Goal: Information Seeking & Learning: Learn about a topic

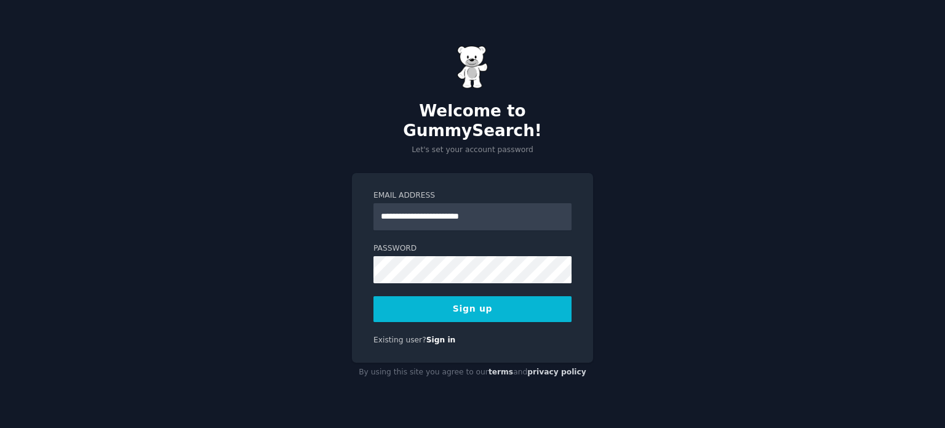
type input "**********"
click at [437, 301] on button "Sign up" at bounding box center [473, 309] width 198 height 26
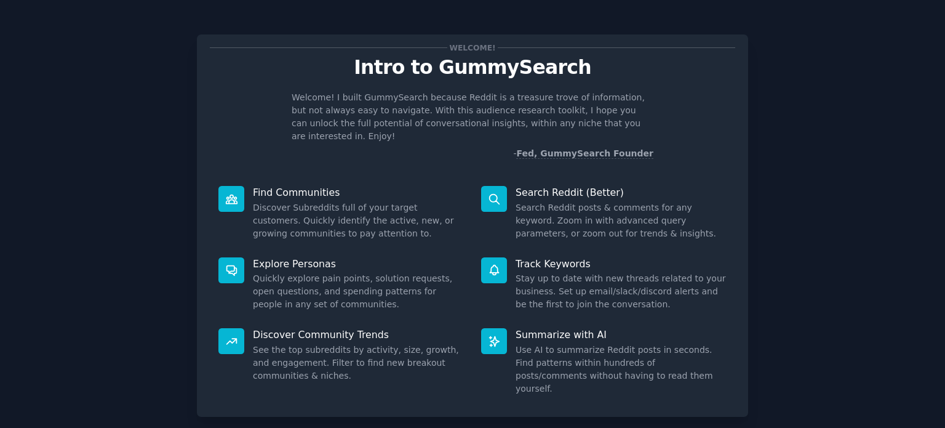
click at [834, 217] on div "Welcome! Intro to GummySearch Welcome! I built GummySearch because Reddit is a …" at bounding box center [472, 253] width 911 height 473
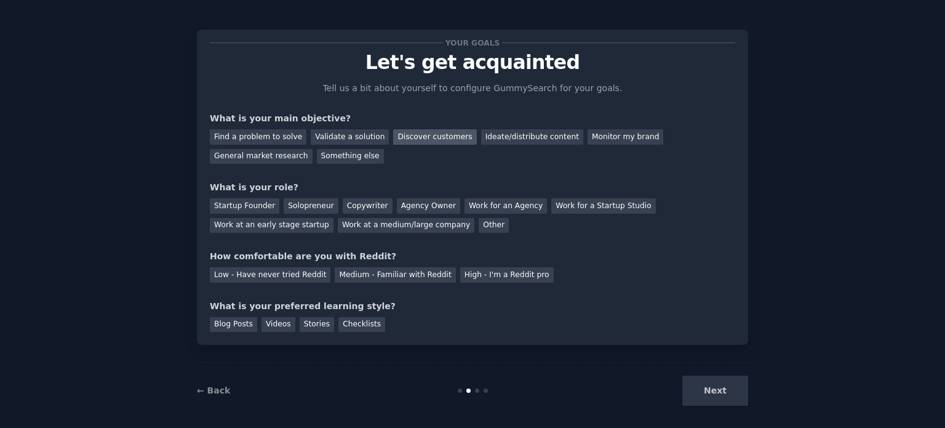
scroll to position [12, 0]
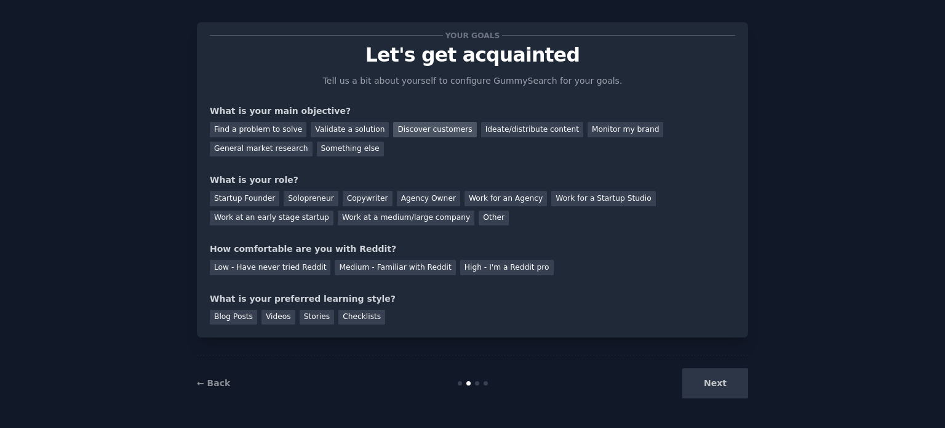
click at [402, 133] on div "Discover customers" at bounding box center [434, 129] width 83 height 15
click at [313, 142] on div "General market research" at bounding box center [261, 149] width 103 height 15
click at [317, 146] on div "Something else" at bounding box center [350, 149] width 67 height 15
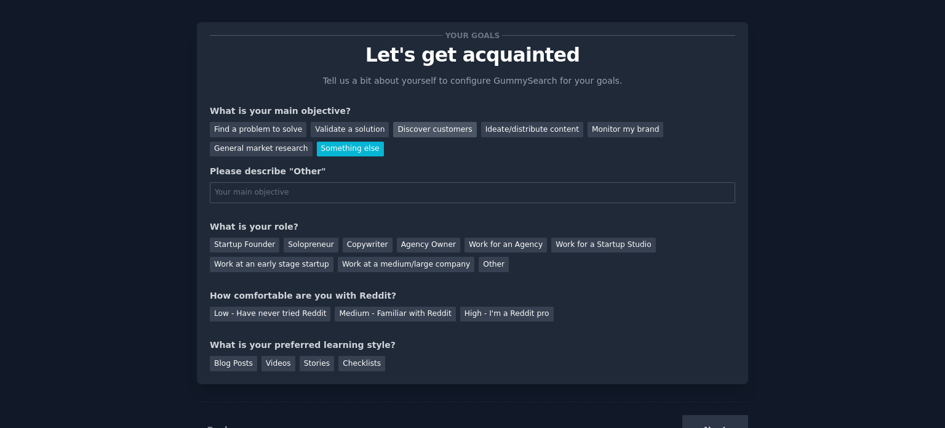
click at [400, 127] on div "Discover customers" at bounding box center [434, 129] width 83 height 15
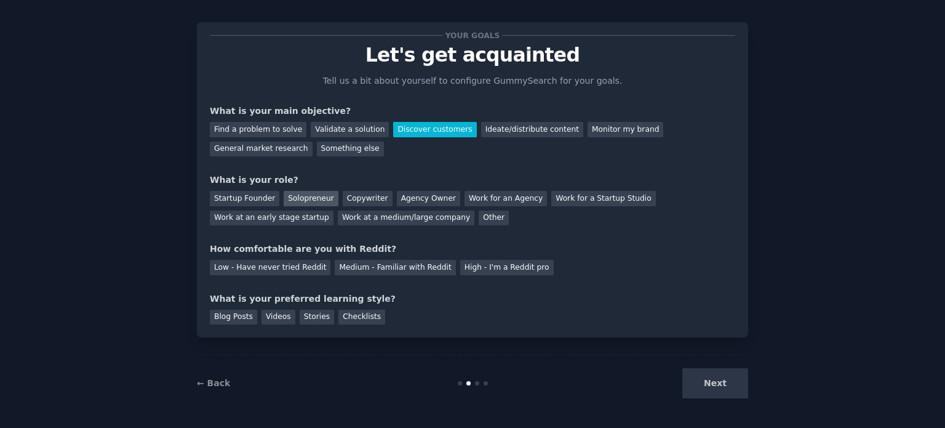
click at [308, 201] on div "Solopreneur" at bounding box center [311, 198] width 54 height 15
click at [271, 270] on div "Low - Have never tried Reddit" at bounding box center [270, 267] width 121 height 15
click at [342, 320] on div "Checklists" at bounding box center [361, 317] width 47 height 15
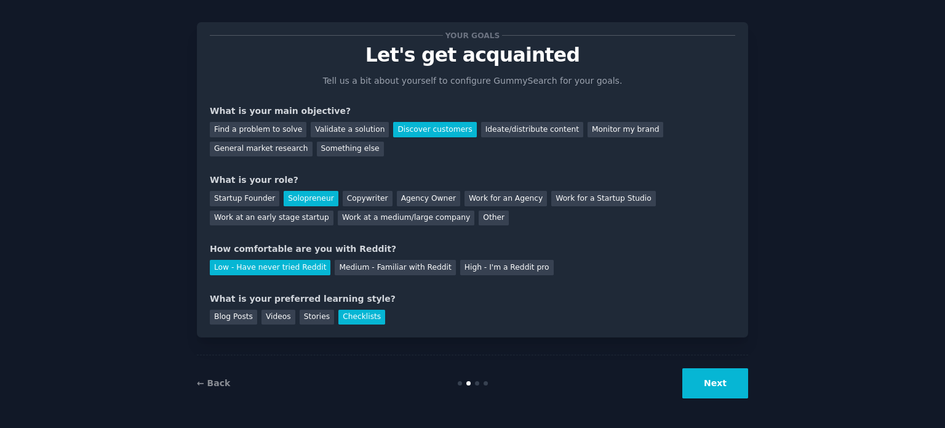
click at [726, 381] on button "Next" at bounding box center [715, 383] width 66 height 30
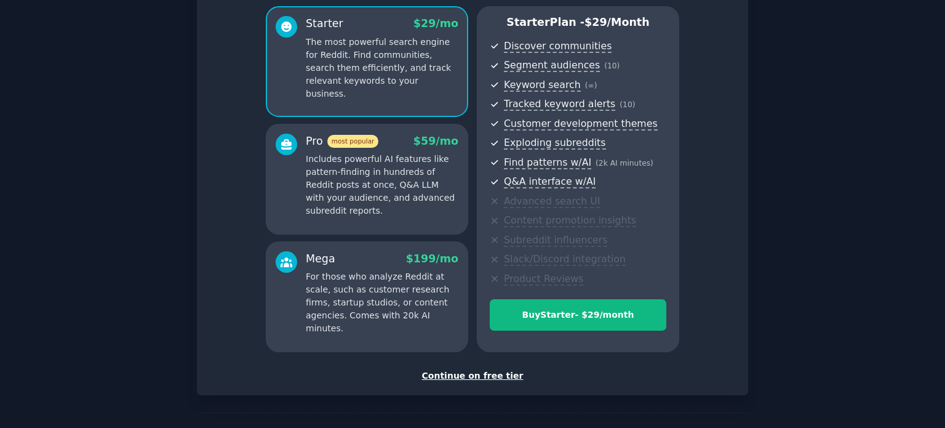
scroll to position [145, 0]
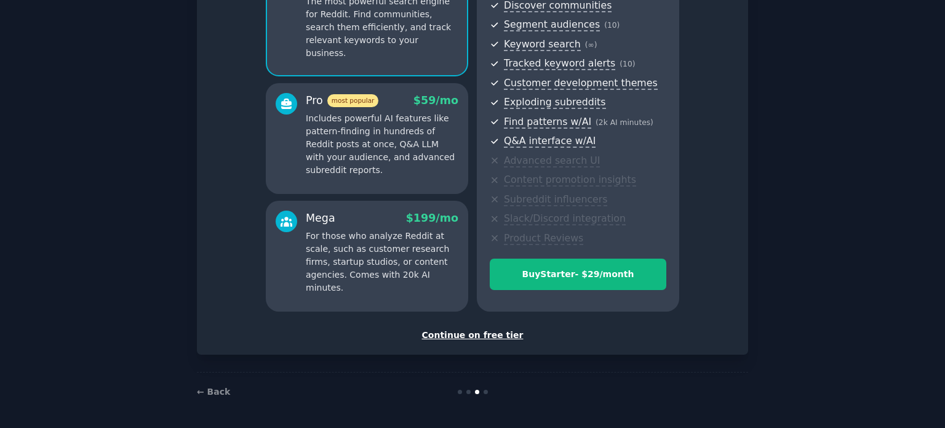
click at [462, 337] on div "Continue on free tier" at bounding box center [473, 335] width 526 height 13
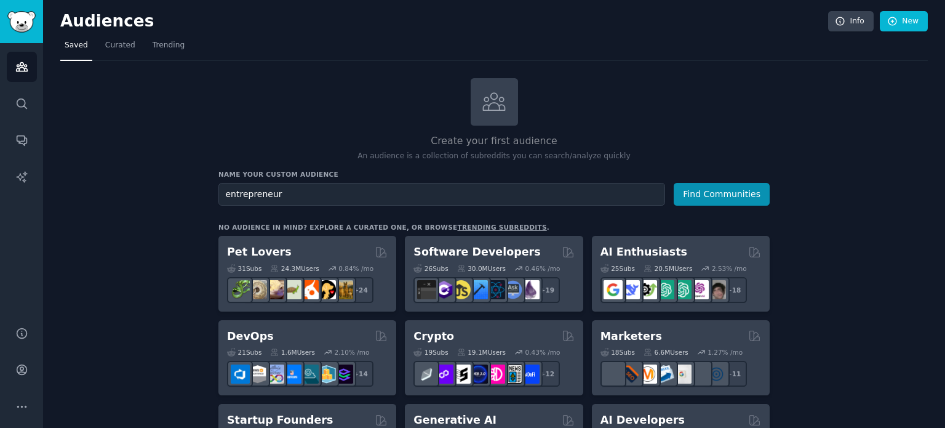
type input "entrepreneur"
click at [674, 183] on button "Find Communities" at bounding box center [722, 194] width 96 height 23
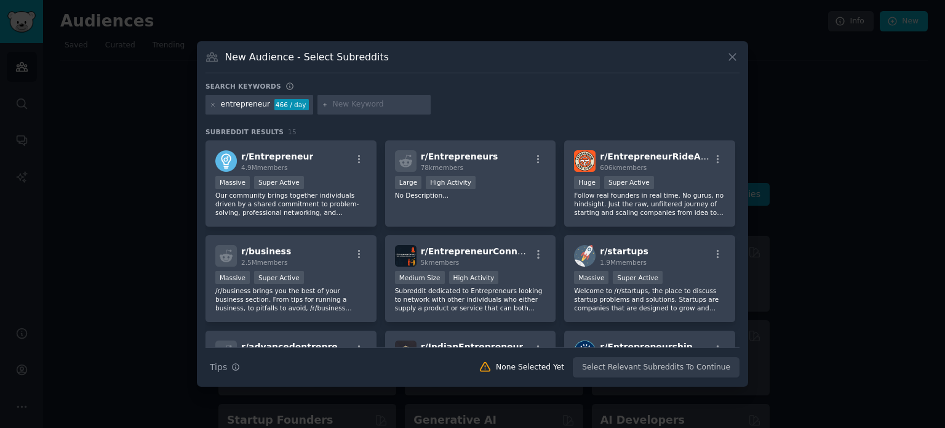
click at [730, 55] on icon at bounding box center [732, 57] width 7 height 7
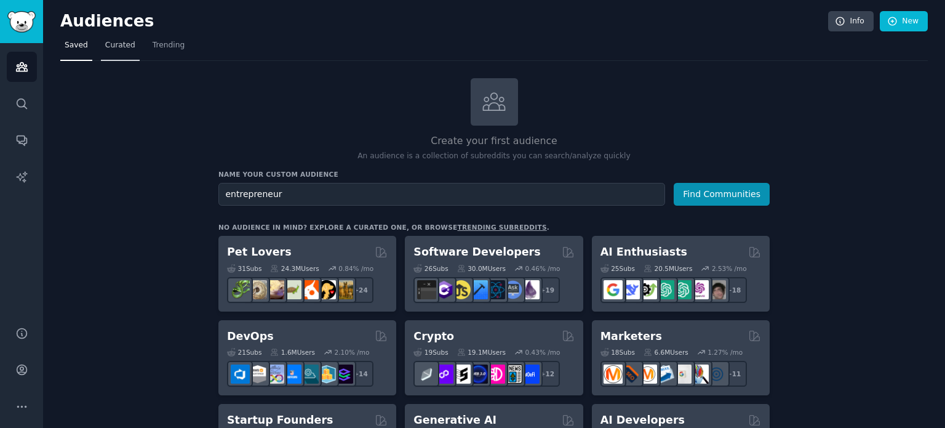
click at [123, 51] on link "Curated" at bounding box center [120, 48] width 39 height 25
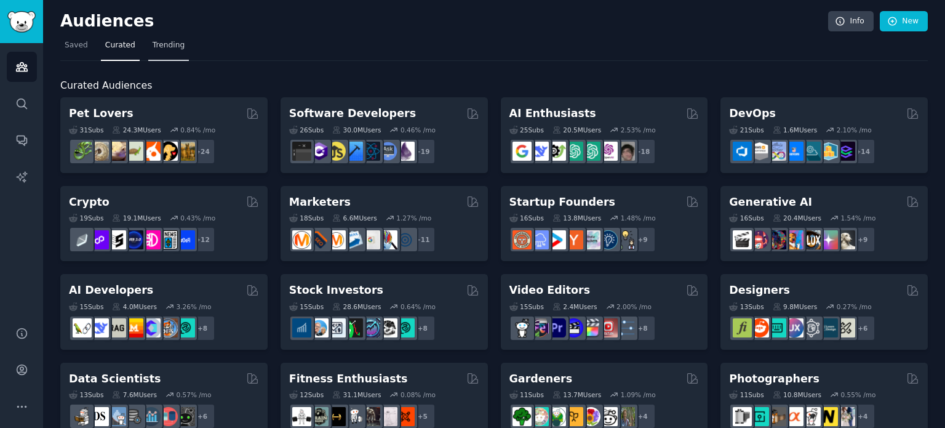
click at [161, 46] on span "Trending" at bounding box center [169, 45] width 32 height 11
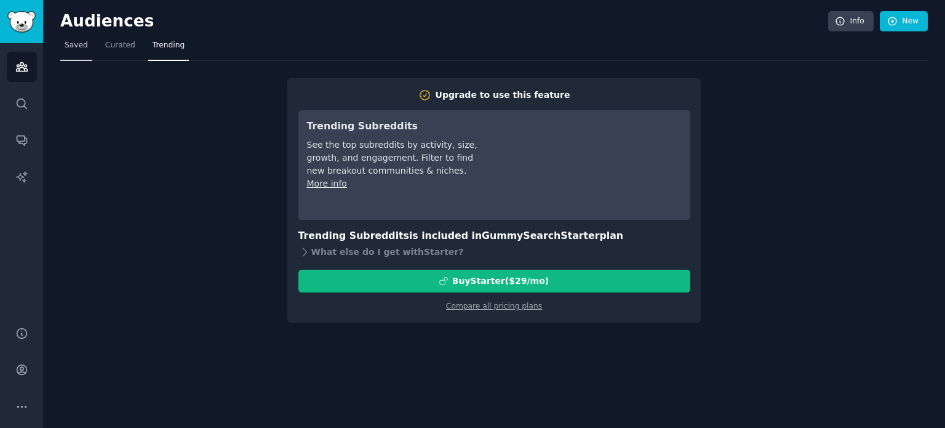
drag, startPoint x: 73, startPoint y: 42, endPoint x: 80, endPoint y: 42, distance: 6.8
click at [73, 42] on span "Saved" at bounding box center [76, 45] width 23 height 11
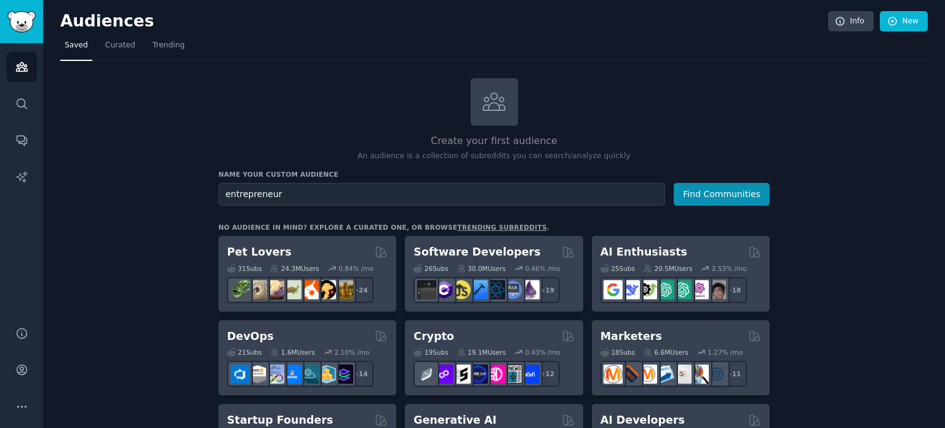
type input "entrepreneur"
click at [674, 183] on button "Find Communities" at bounding box center [722, 194] width 96 height 23
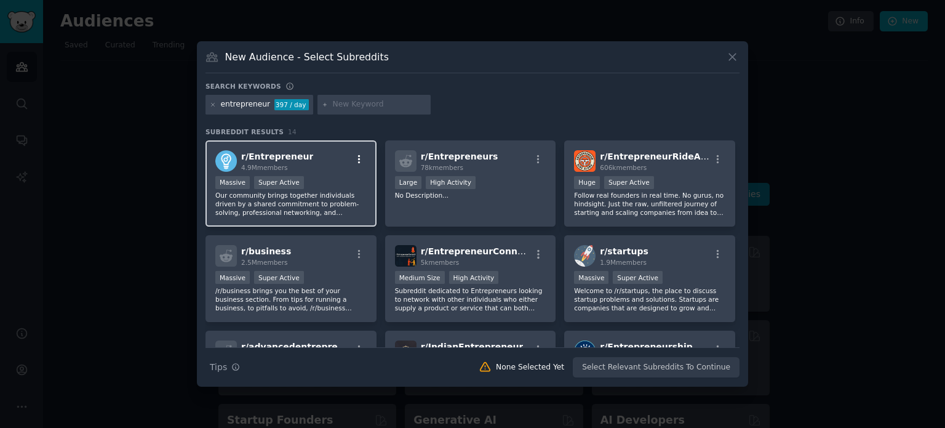
click at [362, 158] on icon "button" at bounding box center [359, 159] width 11 height 11
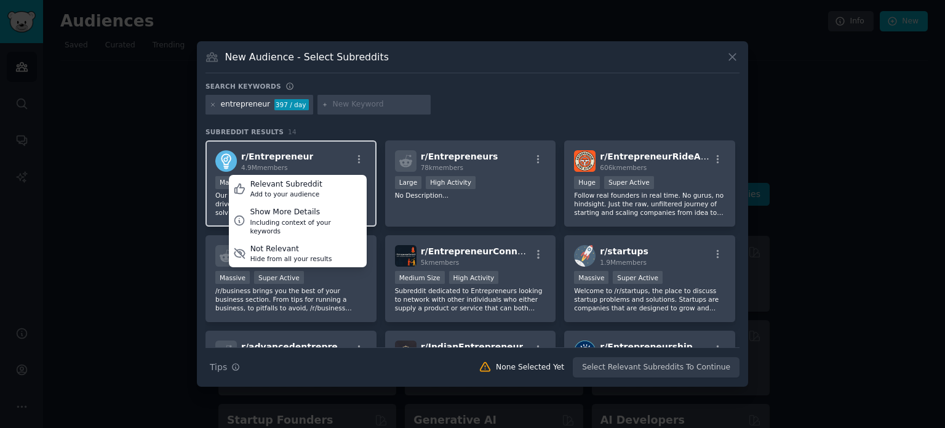
click at [310, 155] on div "r/ Entrepreneur 4.9M members Relevant Subreddit Add to your audience Show More …" at bounding box center [290, 161] width 151 height 22
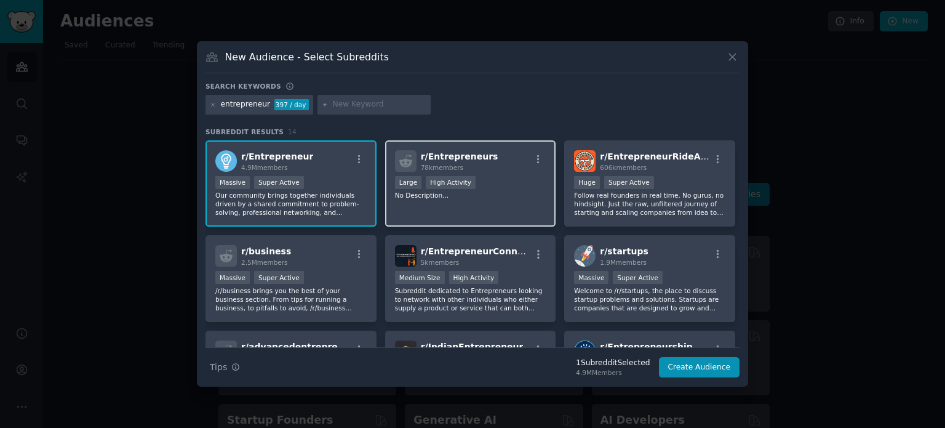
click at [459, 191] on p "No Description..." at bounding box center [470, 195] width 151 height 9
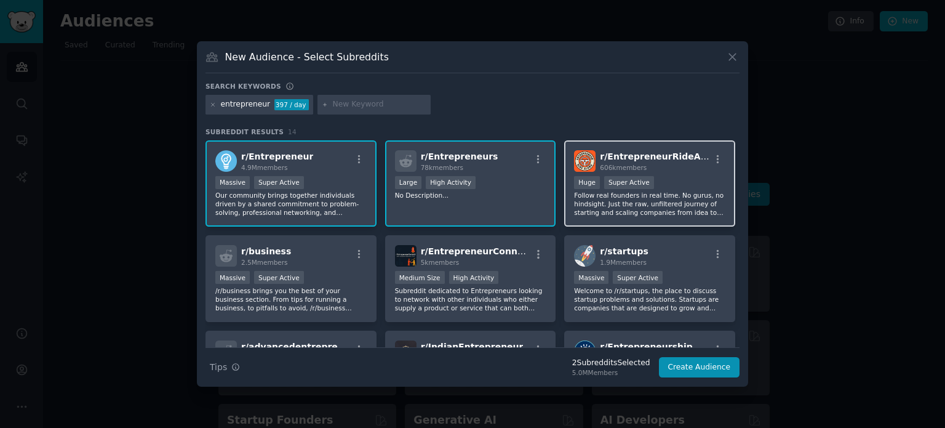
click at [610, 201] on p "Follow real founders in real time. No gurus, no hindsight. Just the raw, unfilt…" at bounding box center [649, 204] width 151 height 26
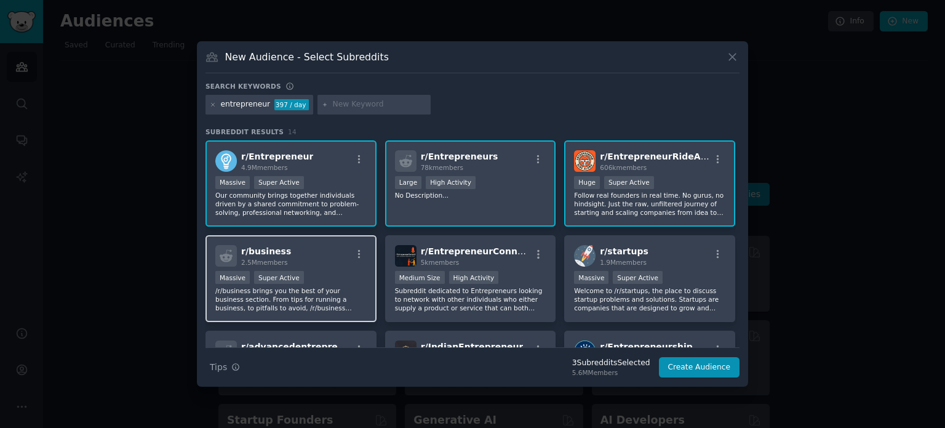
click at [350, 243] on div "r/ business 2.5M members Massive Super Active /r/business brings you the best o…" at bounding box center [291, 278] width 171 height 87
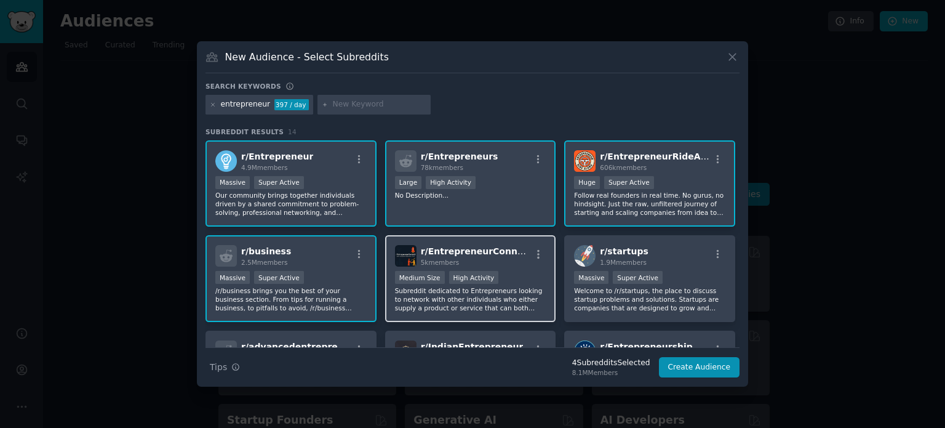
click at [473, 269] on div "r/ EntrepreneurConnect 5k members >= 80th percentile for submissions / day Medi…" at bounding box center [470, 278] width 171 height 87
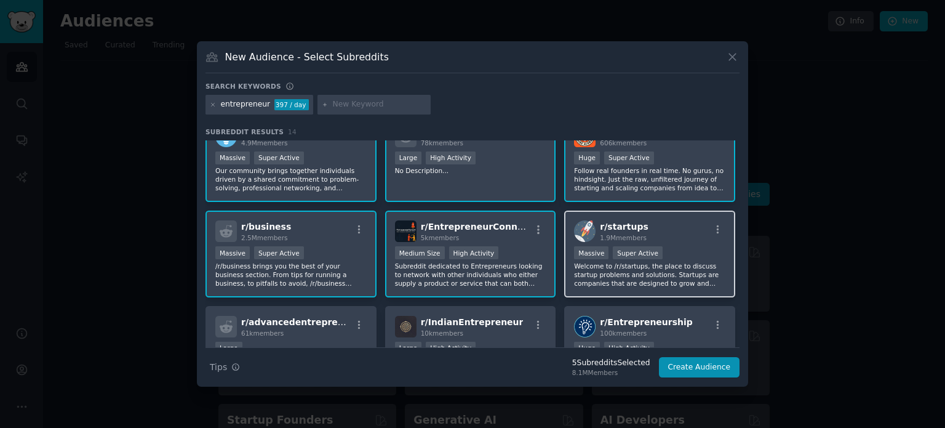
scroll to position [62, 0]
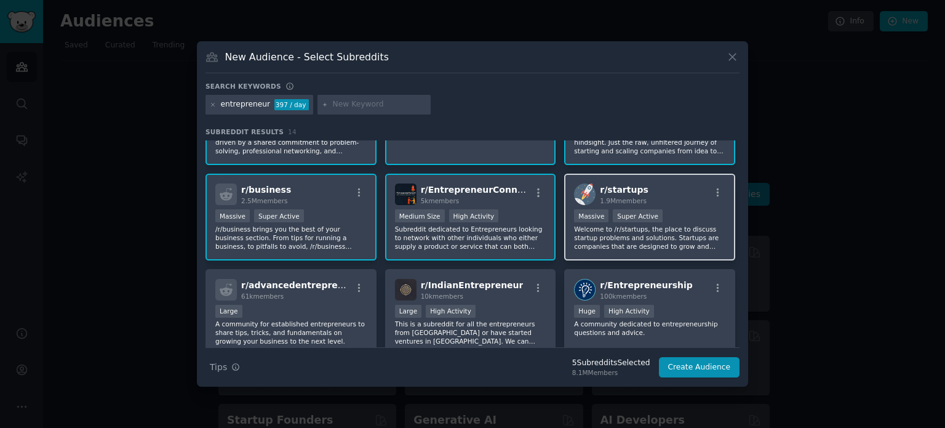
click at [606, 230] on p "Welcome to /r/startups, the place to discuss startup problems and solutions. St…" at bounding box center [649, 238] width 151 height 26
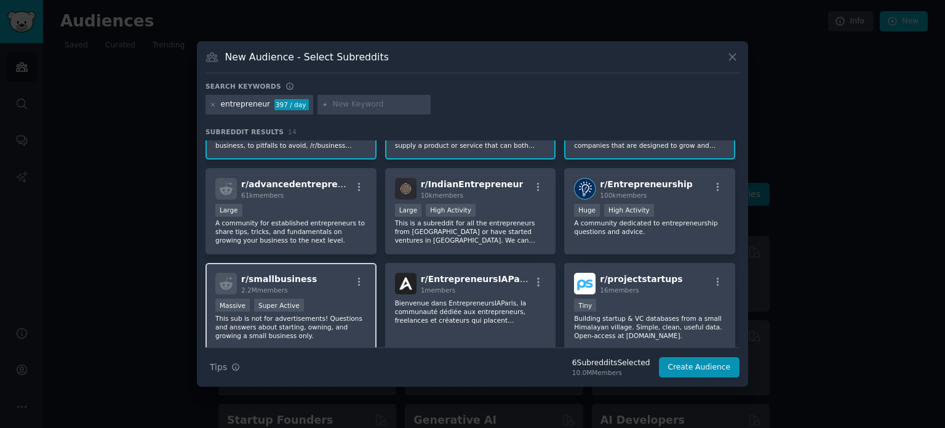
scroll to position [185, 0]
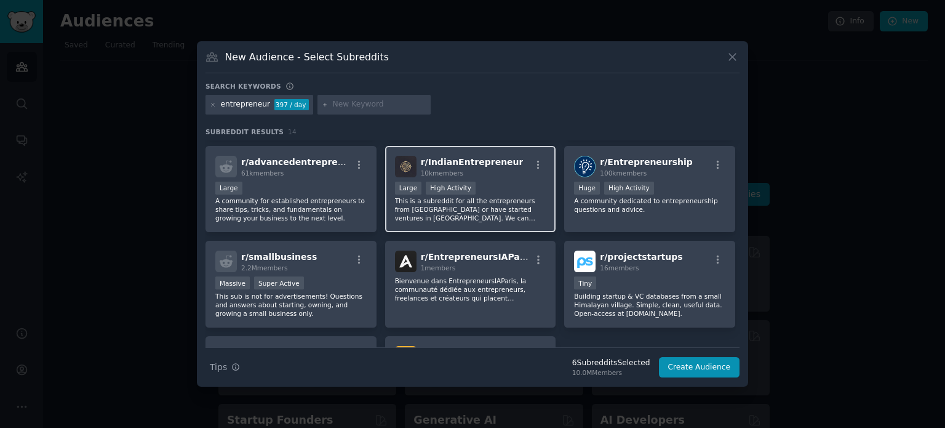
drag, startPoint x: 320, startPoint y: 197, endPoint x: 391, endPoint y: 210, distance: 71.9
click at [323, 197] on p "A community for established entrepreneurs to share tips, tricks, and fundamenta…" at bounding box center [290, 209] width 151 height 26
click at [452, 215] on p "This is a subreddit for all the entrepreneurs from India or have started ventur…" at bounding box center [470, 209] width 151 height 26
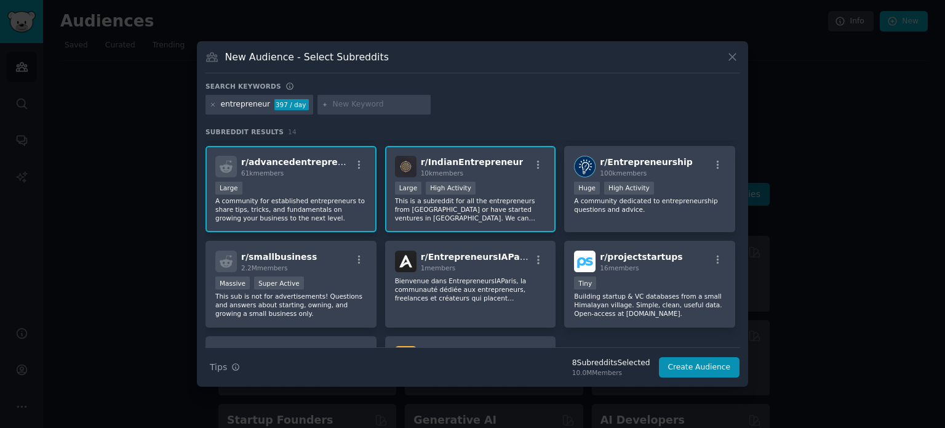
click at [449, 211] on p "This is a subreddit for all the entrepreneurs from India or have started ventur…" at bounding box center [470, 209] width 151 height 26
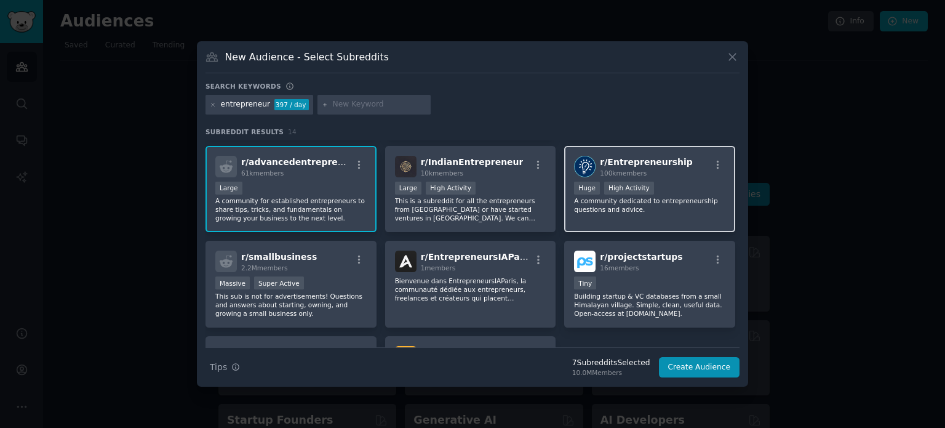
click at [626, 219] on div "r/ Entrepreneurship 100k members Huge High Activity A community dedicated to en…" at bounding box center [649, 189] width 171 height 87
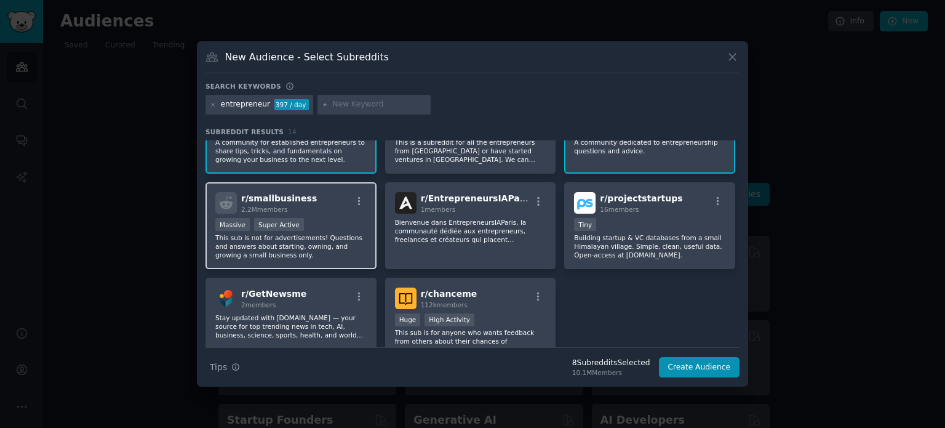
scroll to position [246, 0]
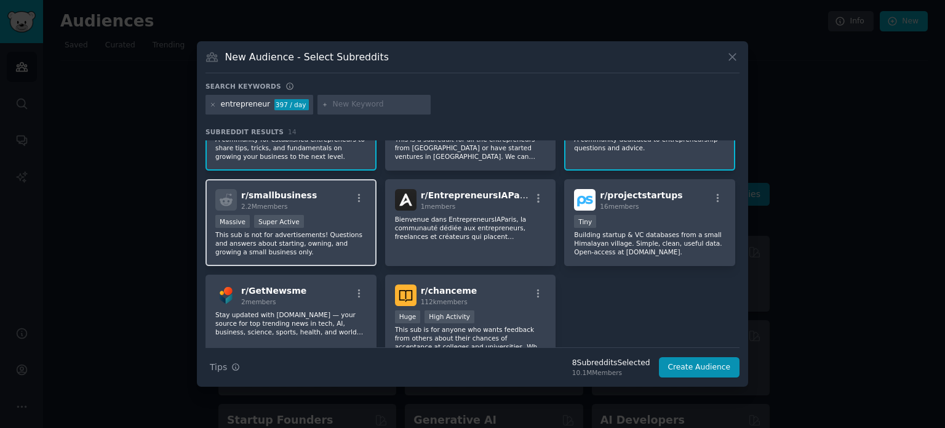
click at [353, 244] on p "This sub is not for advertisements! Questions and answers about starting, ownin…" at bounding box center [290, 243] width 151 height 26
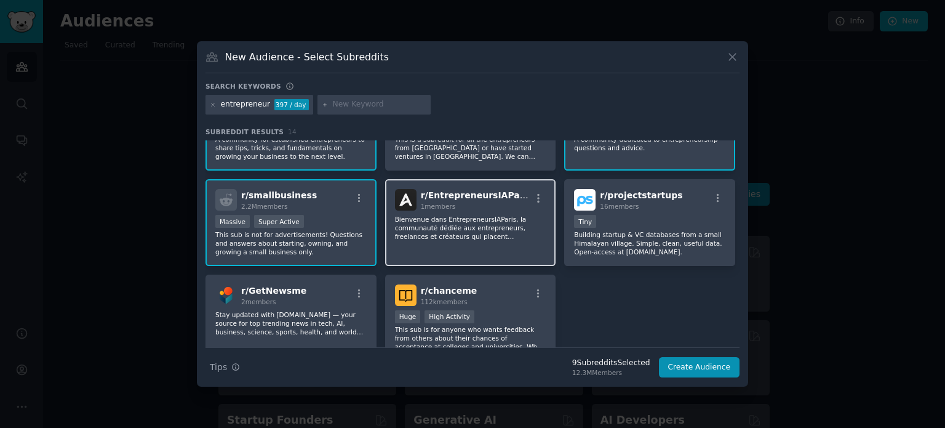
click at [452, 246] on div "r/ EntrepreneursIAParis 1 members Bienvenue dans EntrepreneursIAParis, la commu…" at bounding box center [470, 222] width 171 height 87
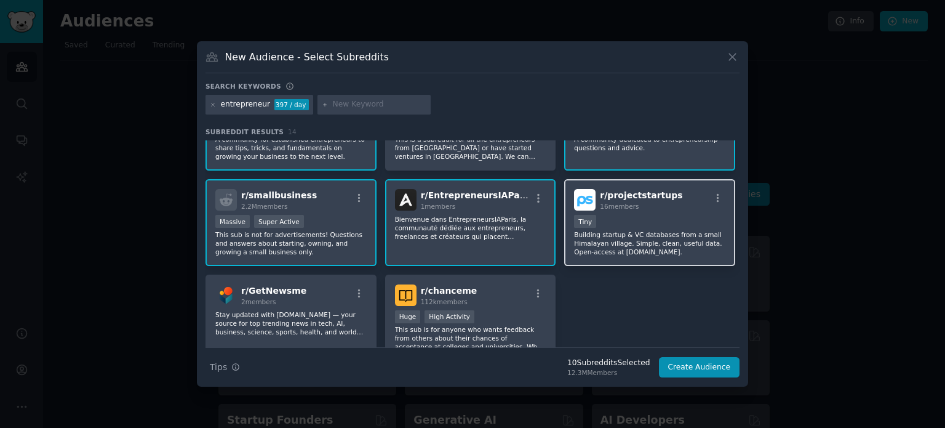
click at [630, 257] on div "r/ projectstartups 16 members Tiny Building startup & VC databases from a small…" at bounding box center [649, 222] width 171 height 87
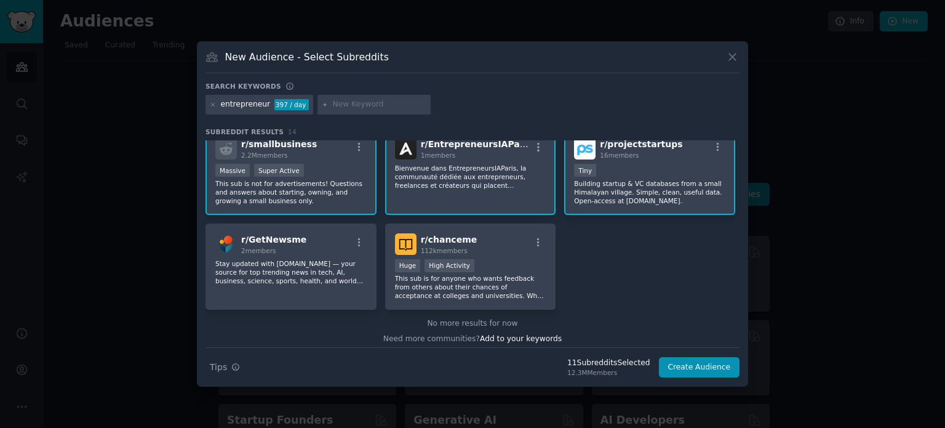
scroll to position [300, 0]
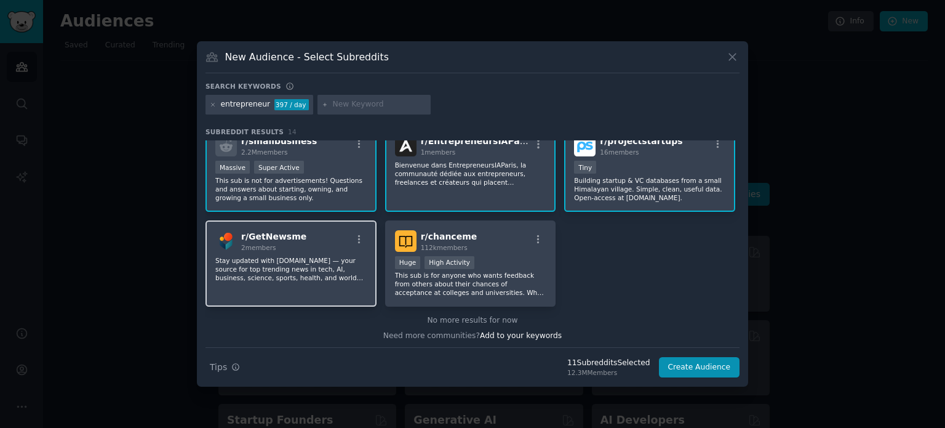
click at [354, 276] on p "Stay updated with GetNews.me — your source for top trending news in tech, AI, b…" at bounding box center [290, 269] width 151 height 26
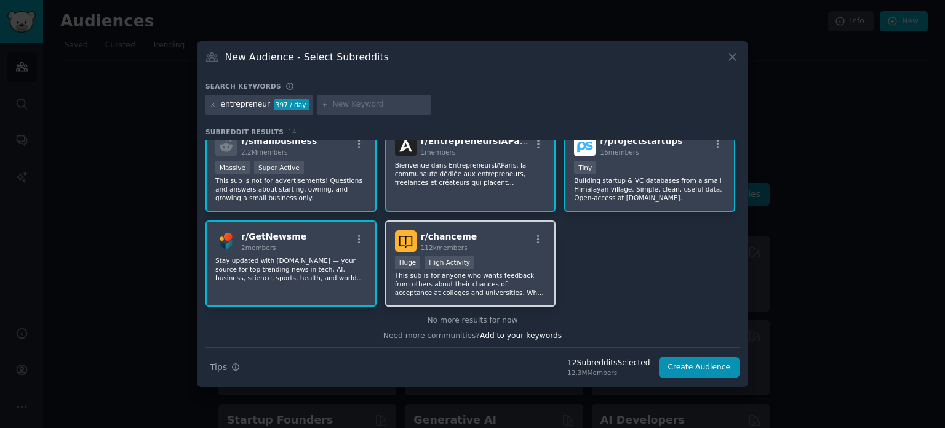
click at [476, 287] on p "This sub is for anyone who wants feedback from others about their chances of ac…" at bounding box center [470, 284] width 151 height 26
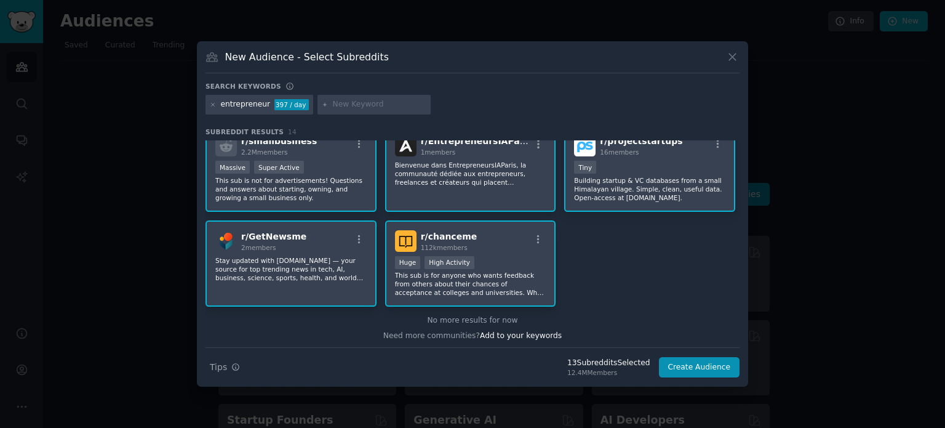
click at [502, 294] on p "This sub is for anyone who wants feedback from others about their chances of ac…" at bounding box center [470, 284] width 151 height 26
click at [300, 273] on p "Stay updated with GetNews.me — your source for top trending news in tech, AI, b…" at bounding box center [290, 269] width 151 height 26
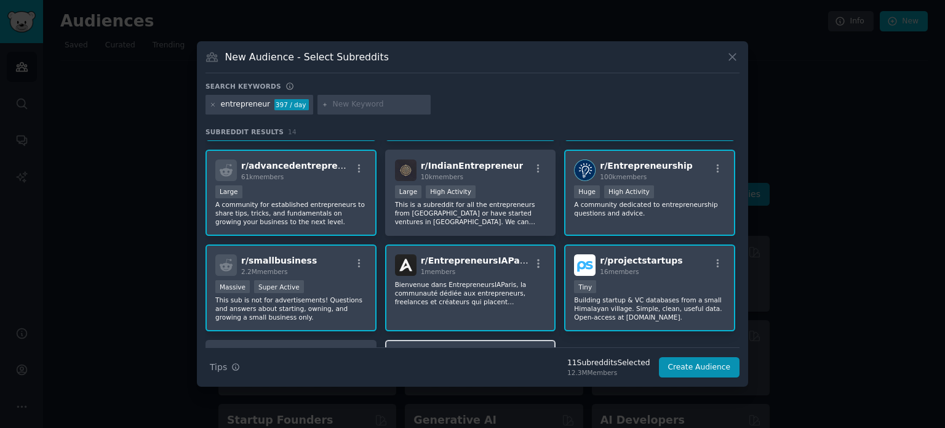
scroll to position [177, 0]
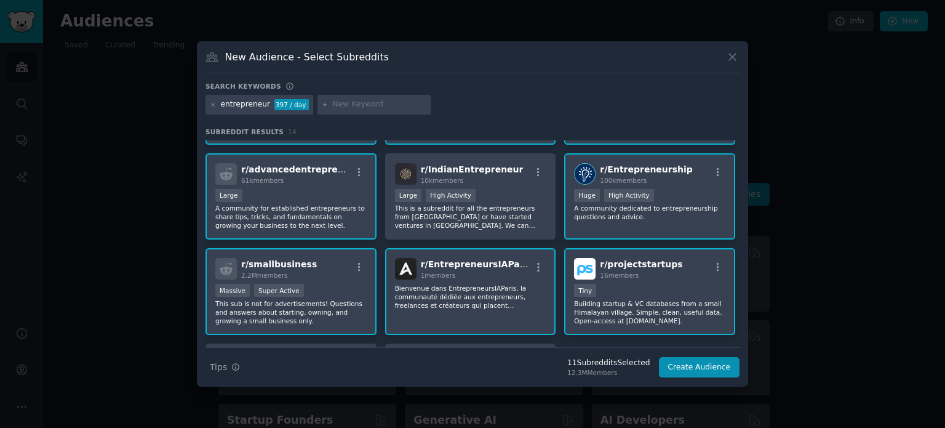
click at [652, 287] on div "< 100 members Tiny" at bounding box center [649, 291] width 151 height 15
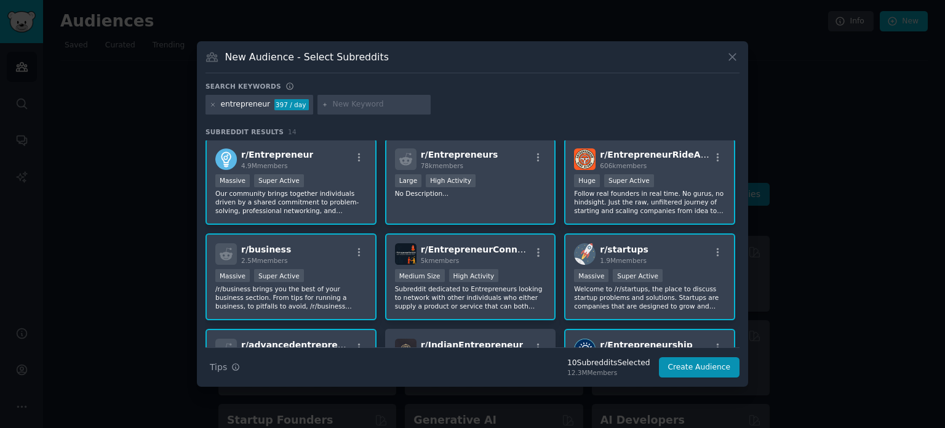
scroll to position [0, 0]
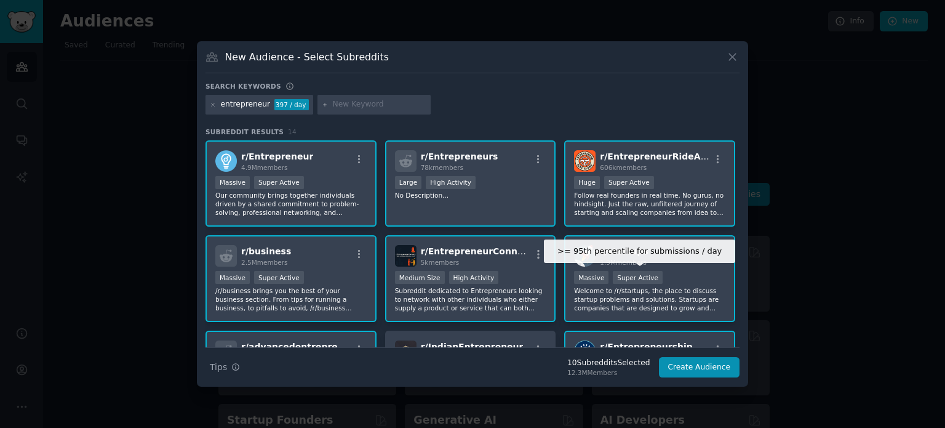
click at [613, 273] on div "Super Active" at bounding box center [638, 277] width 50 height 13
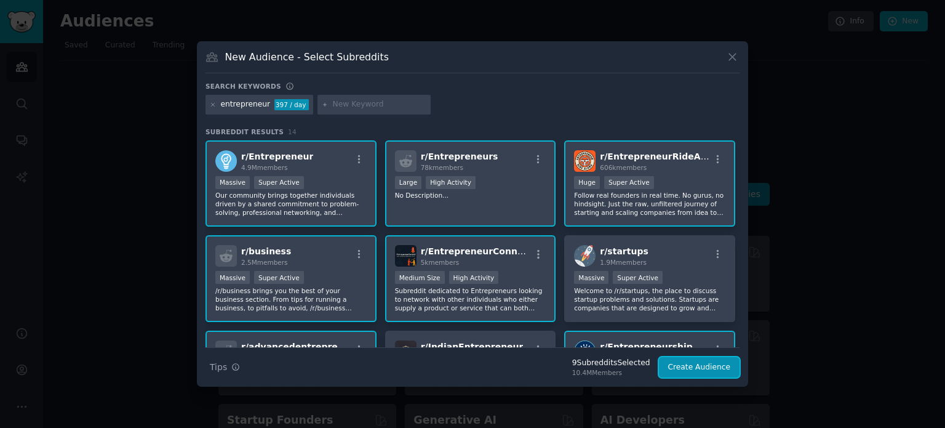
click at [684, 364] on button "Create Audience" at bounding box center [699, 367] width 81 height 21
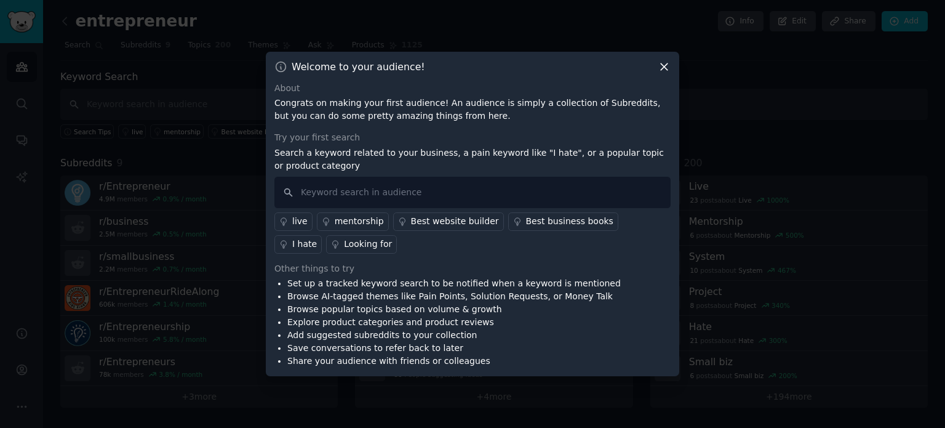
click at [662, 65] on icon at bounding box center [664, 66] width 7 height 7
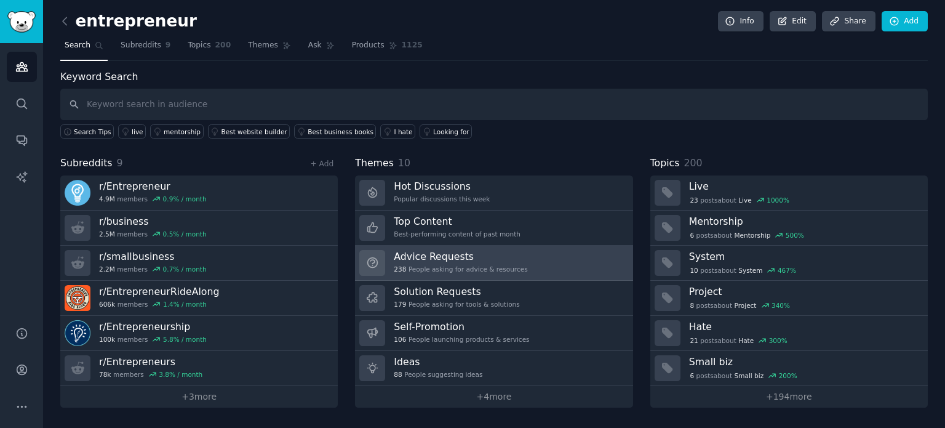
click at [441, 254] on h3 "Advice Requests" at bounding box center [461, 256] width 134 height 13
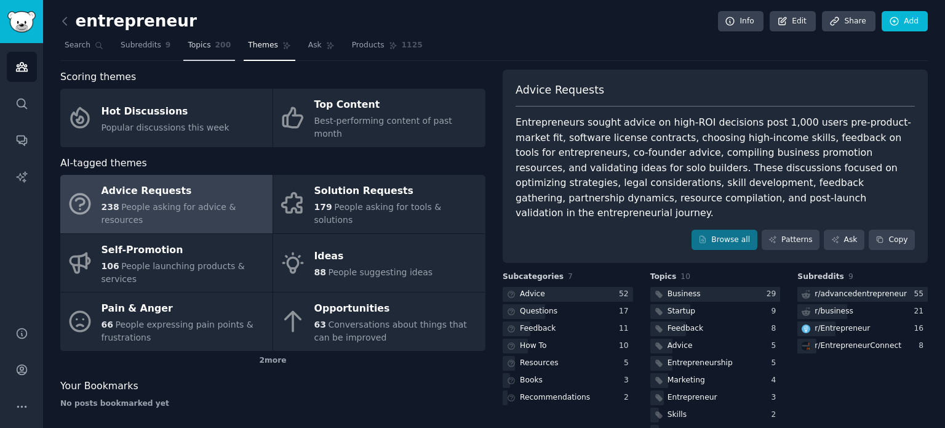
click at [194, 48] on span "Topics" at bounding box center [199, 45] width 23 height 11
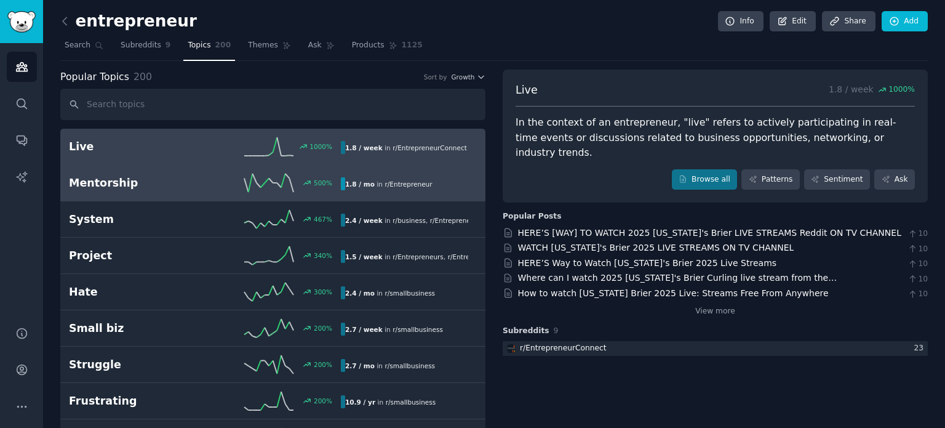
click at [222, 183] on div "500 %" at bounding box center [273, 183] width 136 height 18
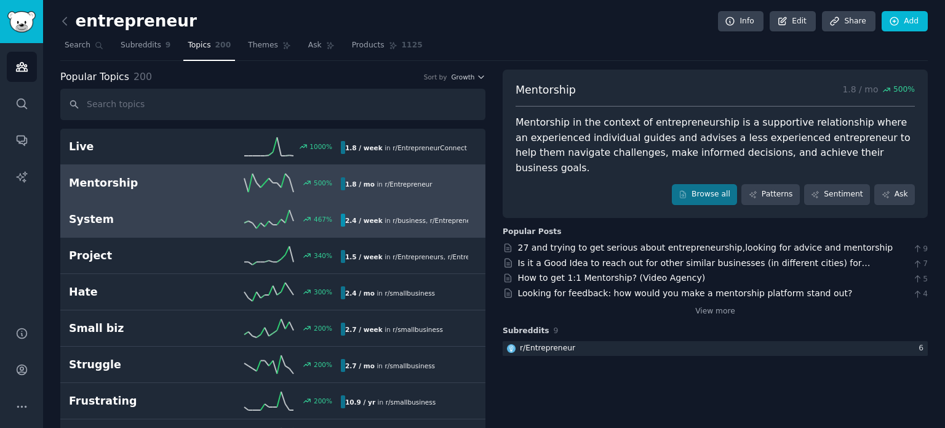
click at [215, 220] on div "467 %" at bounding box center [273, 219] width 136 height 18
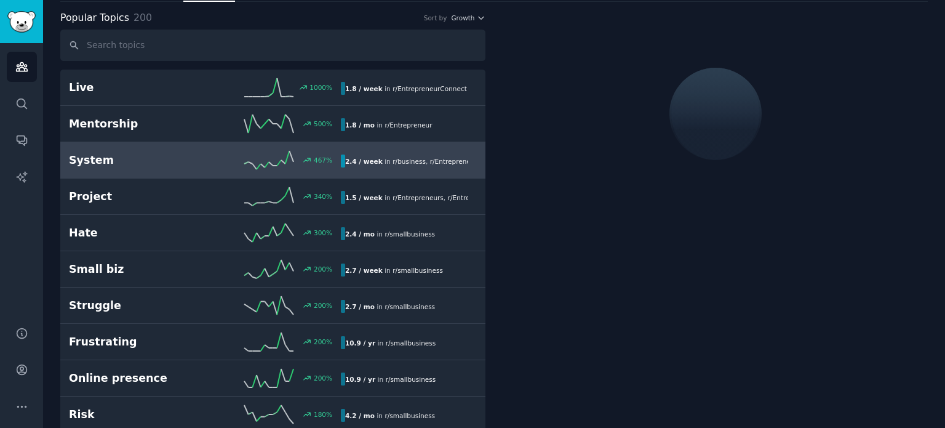
scroll to position [62, 0]
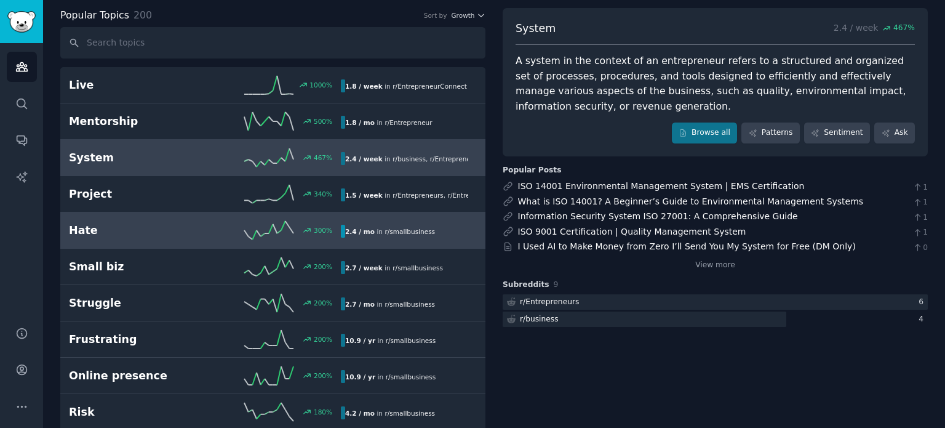
click at [215, 225] on div "300 %" at bounding box center [273, 230] width 136 height 18
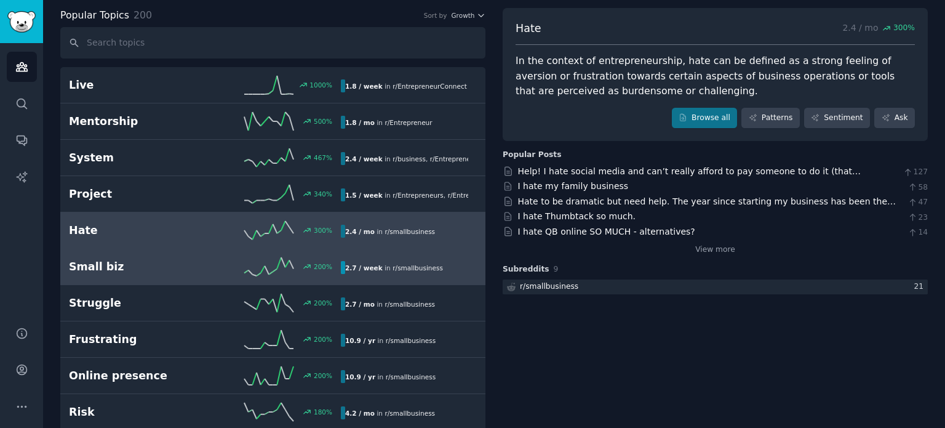
click at [208, 262] on div "200 %" at bounding box center [273, 266] width 136 height 18
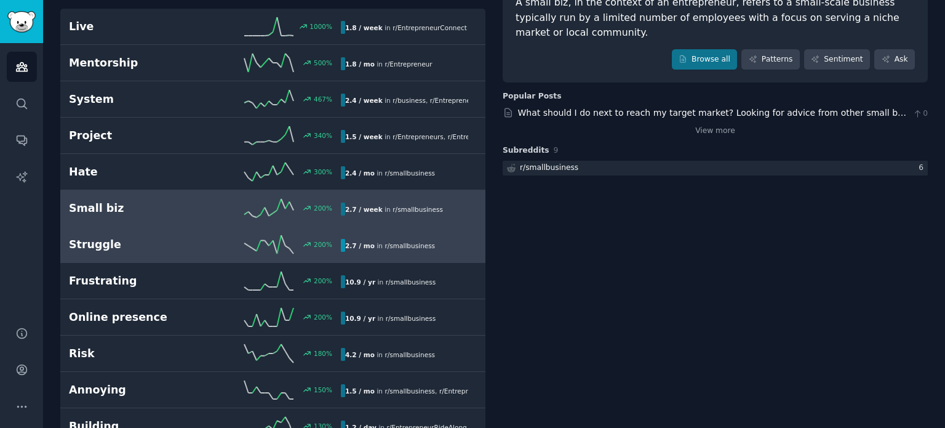
scroll to position [123, 0]
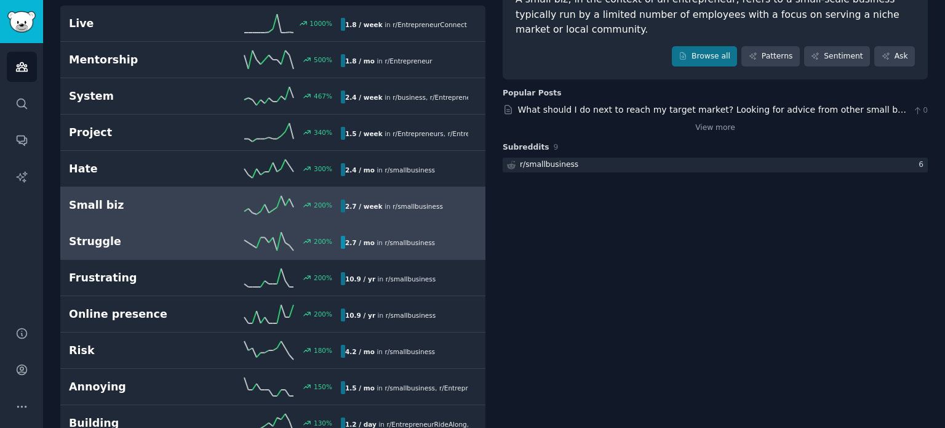
click at [225, 241] on div "200 %" at bounding box center [273, 241] width 136 height 18
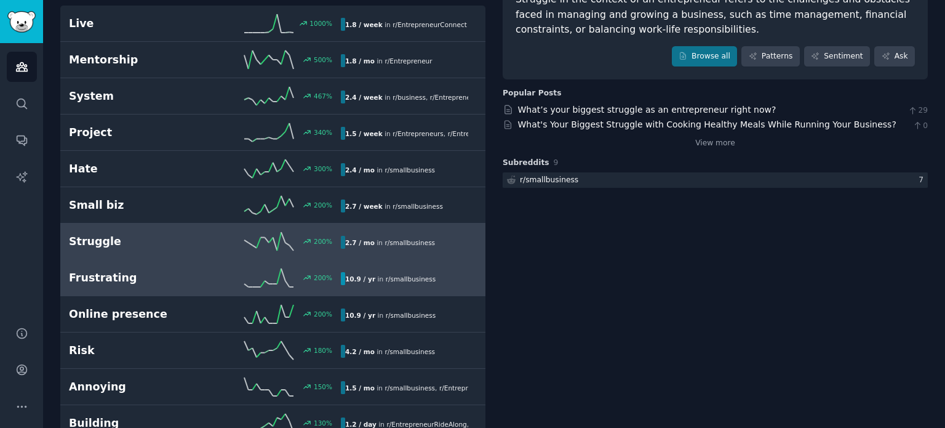
click at [226, 274] on div "200 %" at bounding box center [273, 277] width 136 height 18
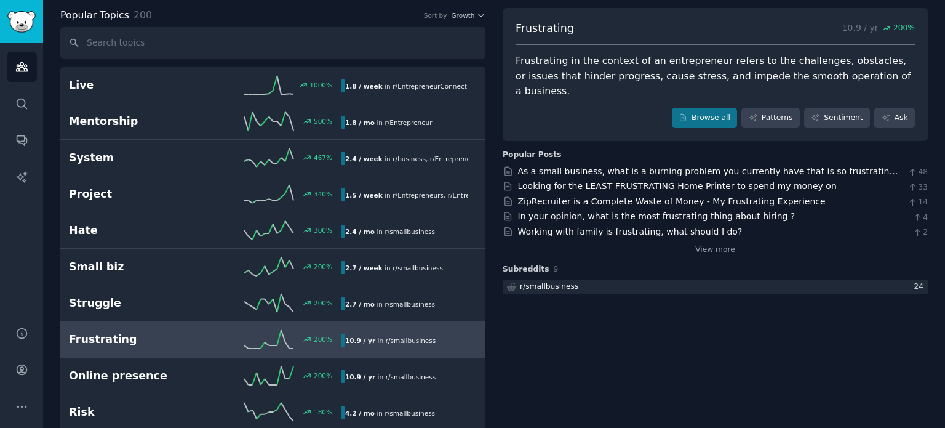
scroll to position [62, 0]
click at [583, 166] on link "As a small business, what is a burning problem you currently have that is so fr…" at bounding box center [708, 177] width 380 height 23
click at [588, 211] on link "In your opinion, what is the most frustrating thing about hiring ?" at bounding box center [657, 216] width 278 height 10
click at [582, 196] on link "ZipRecruiter is a Complete Waste of Money - My Frustrating Experience" at bounding box center [672, 201] width 308 height 10
click at [729, 108] on link "Browse all" at bounding box center [705, 118] width 66 height 21
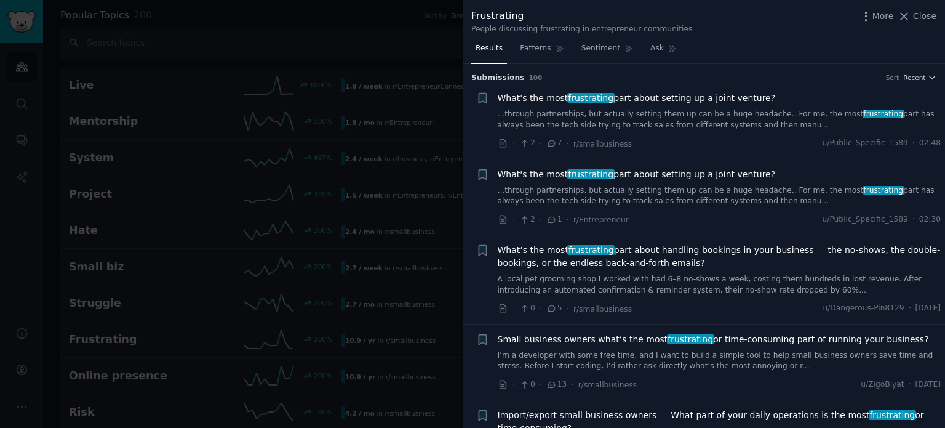
scroll to position [123, 0]
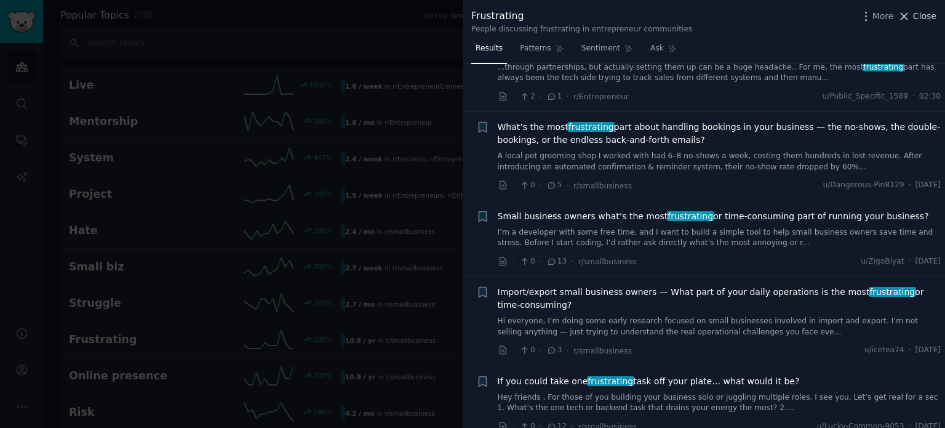
click at [924, 16] on span "Close" at bounding box center [924, 16] width 23 height 13
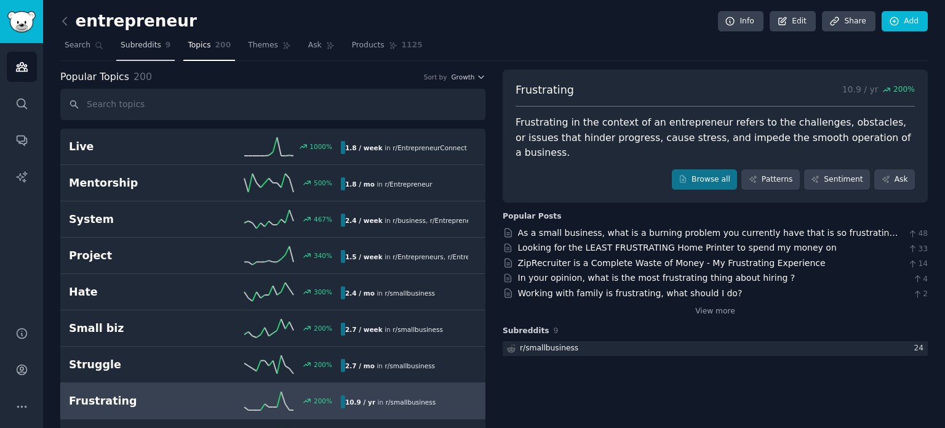
click at [140, 44] on span "Subreddits" at bounding box center [141, 45] width 41 height 11
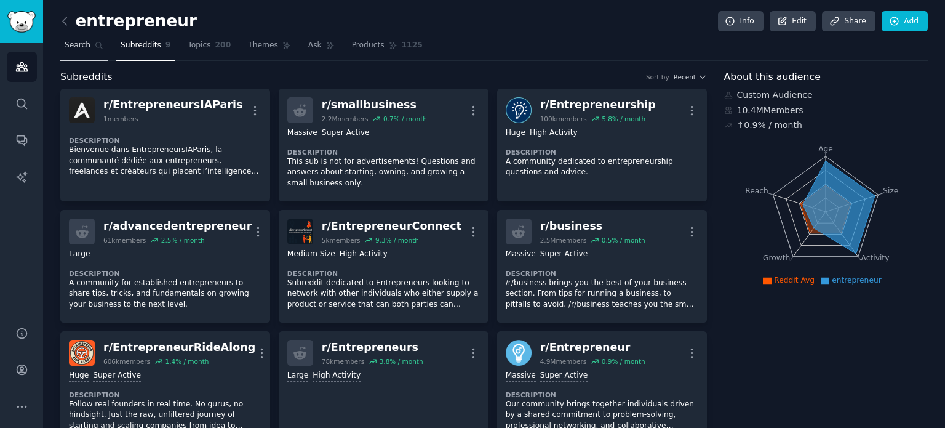
click at [66, 44] on span "Search" at bounding box center [78, 45] width 26 height 11
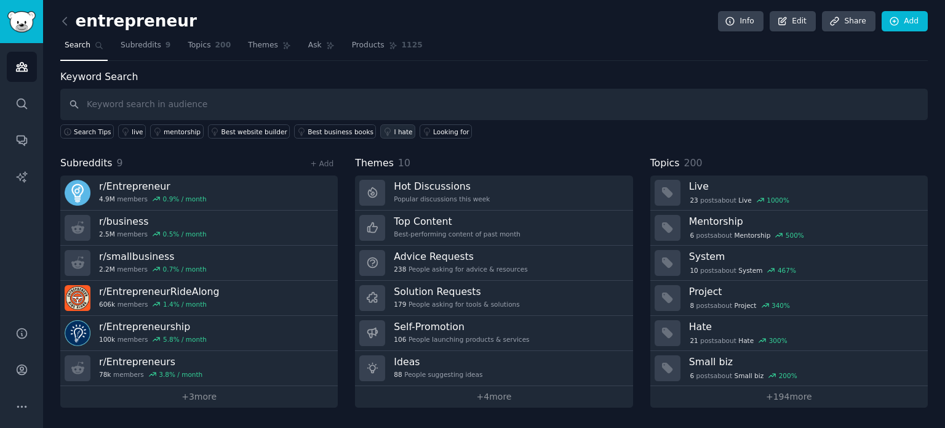
click at [394, 132] on div "I hate" at bounding box center [403, 131] width 18 height 9
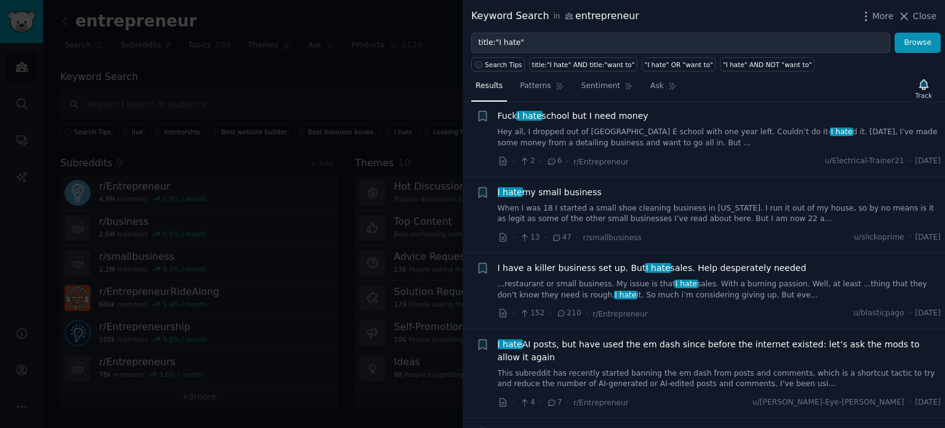
scroll to position [308, 0]
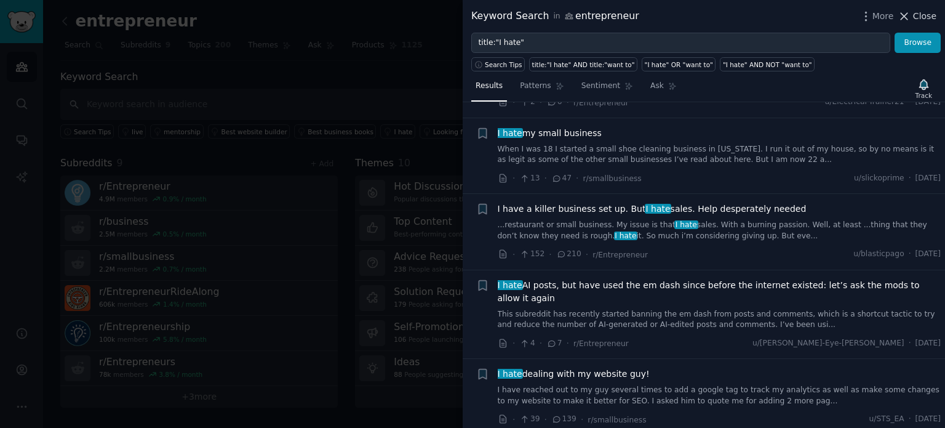
click at [919, 18] on span "Close" at bounding box center [924, 16] width 23 height 13
